Goal: Navigation & Orientation: Find specific page/section

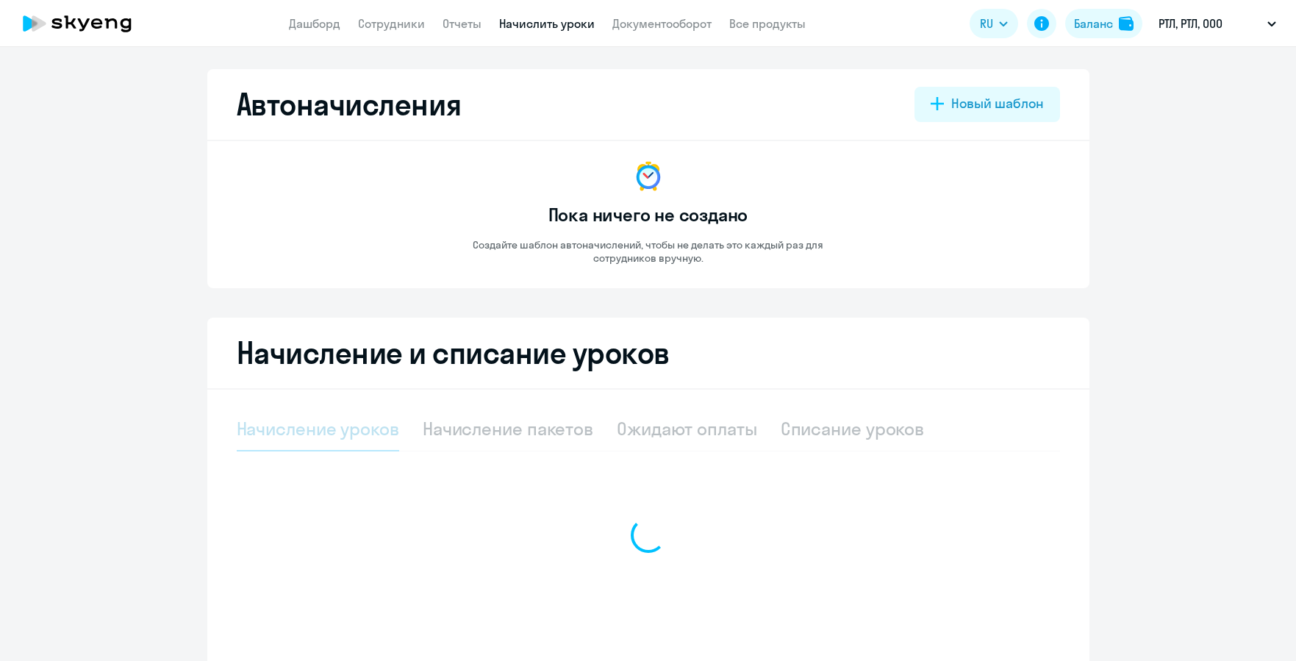
select select "10"
